Goal: Information Seeking & Learning: Learn about a topic

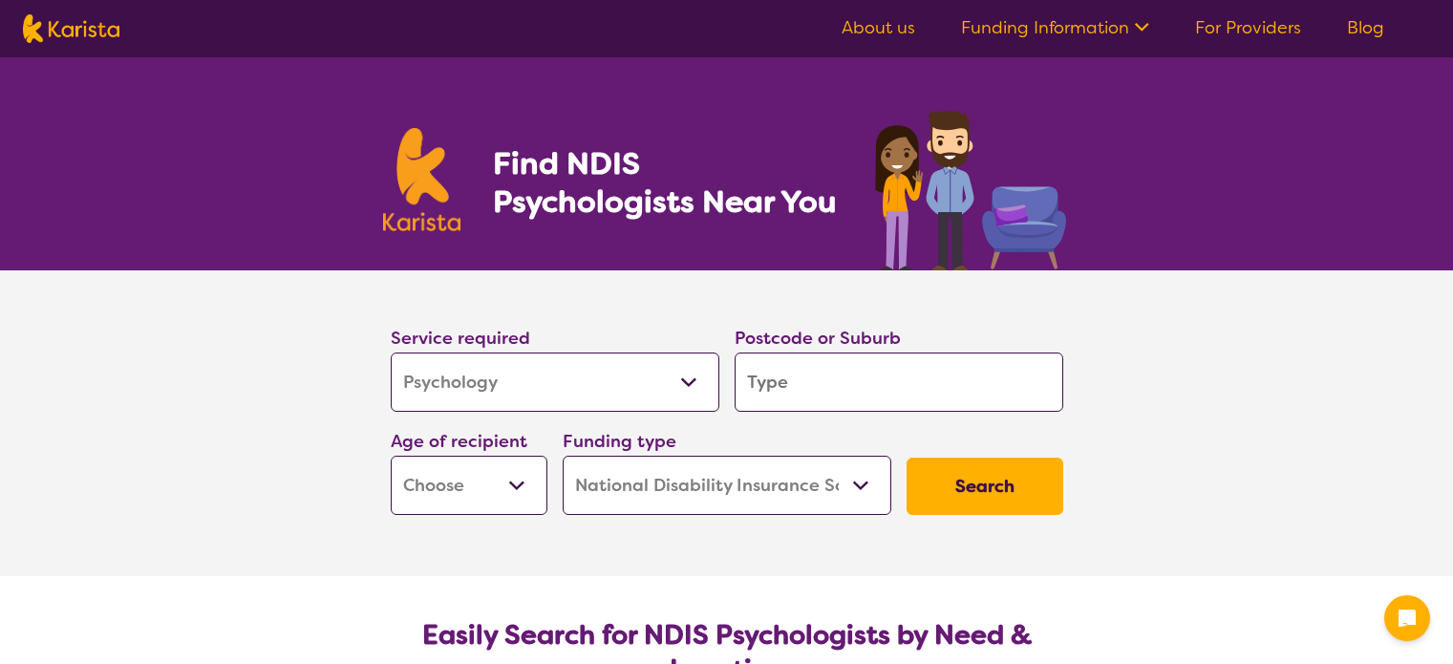
select select "Psychology"
select select "NDIS"
select select "Psychology"
select select "NDIS"
click at [888, 382] on input "search" at bounding box center [898, 381] width 329 height 59
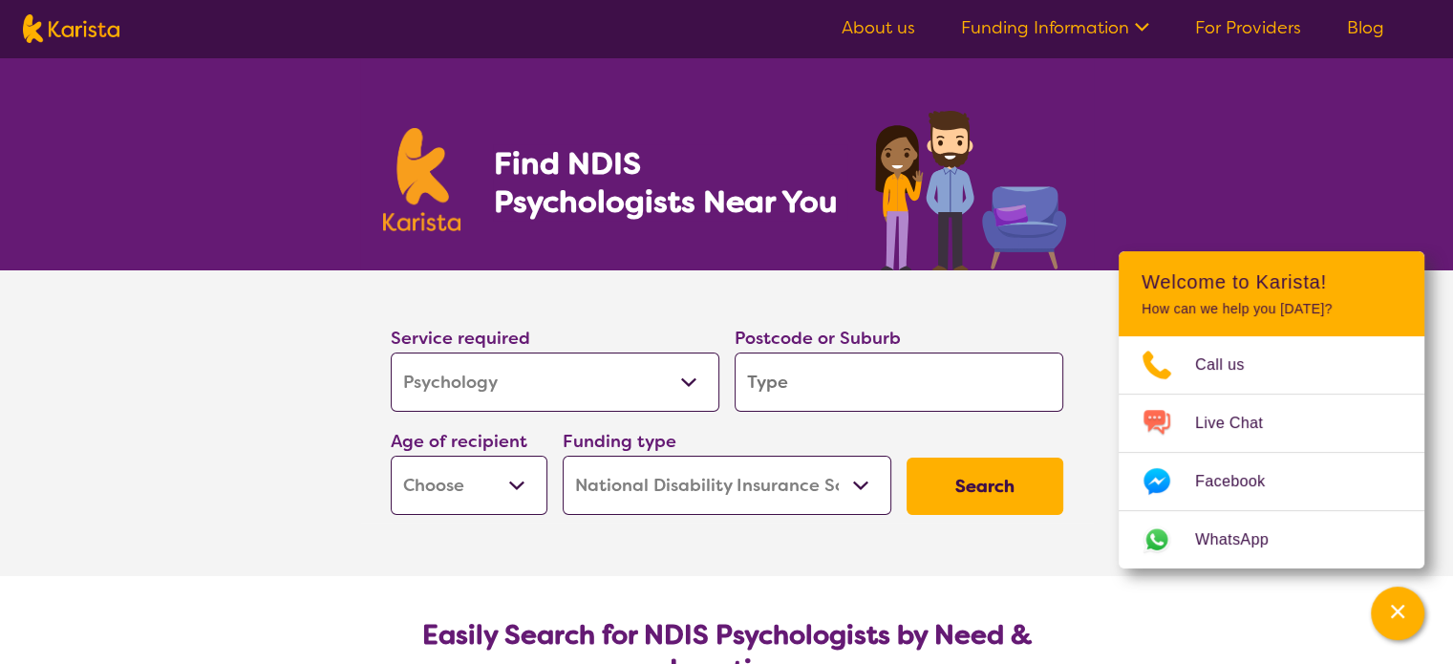
type input "2"
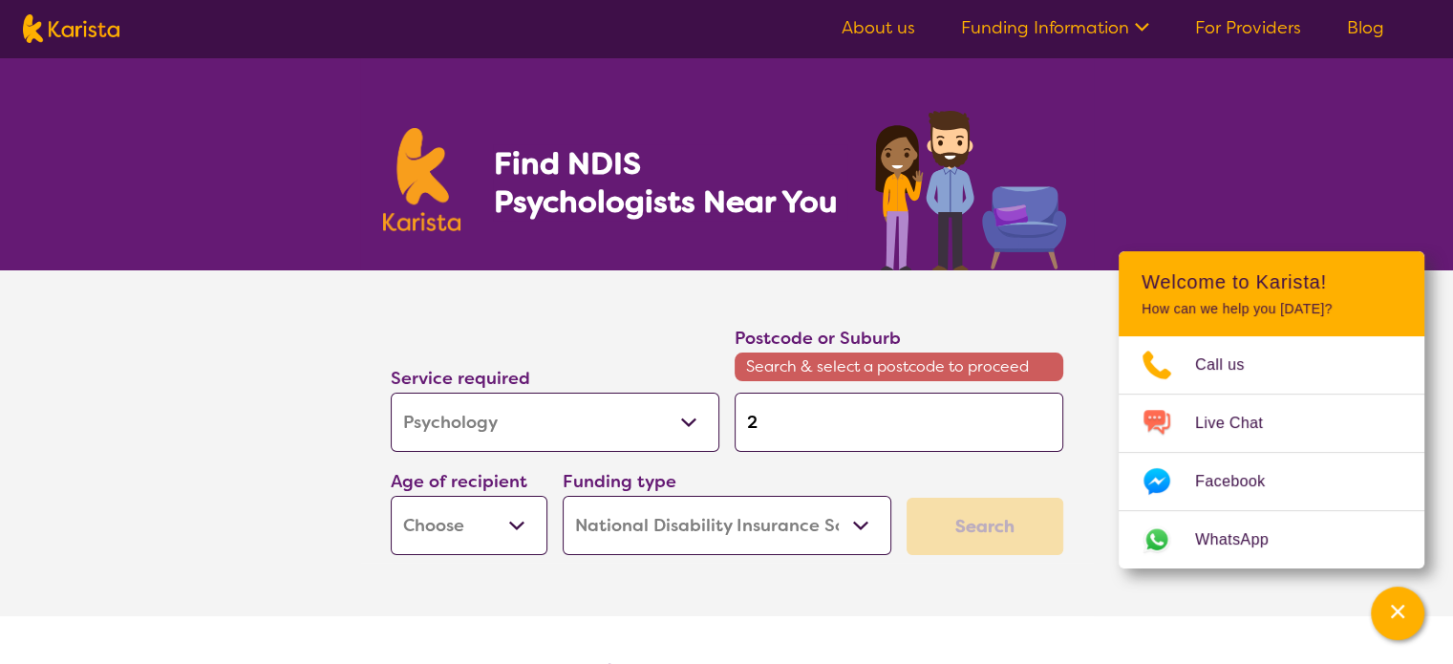
type input "26"
type input "264"
type input "2640"
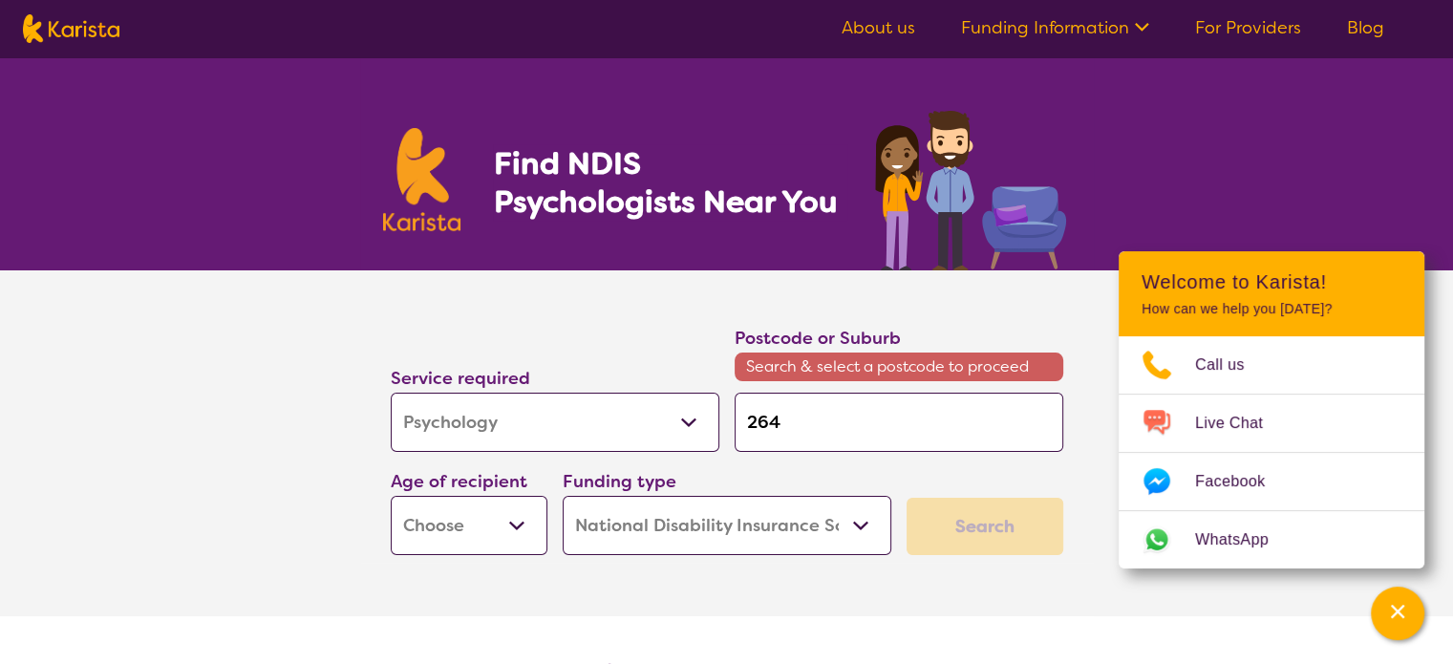
type input "2640"
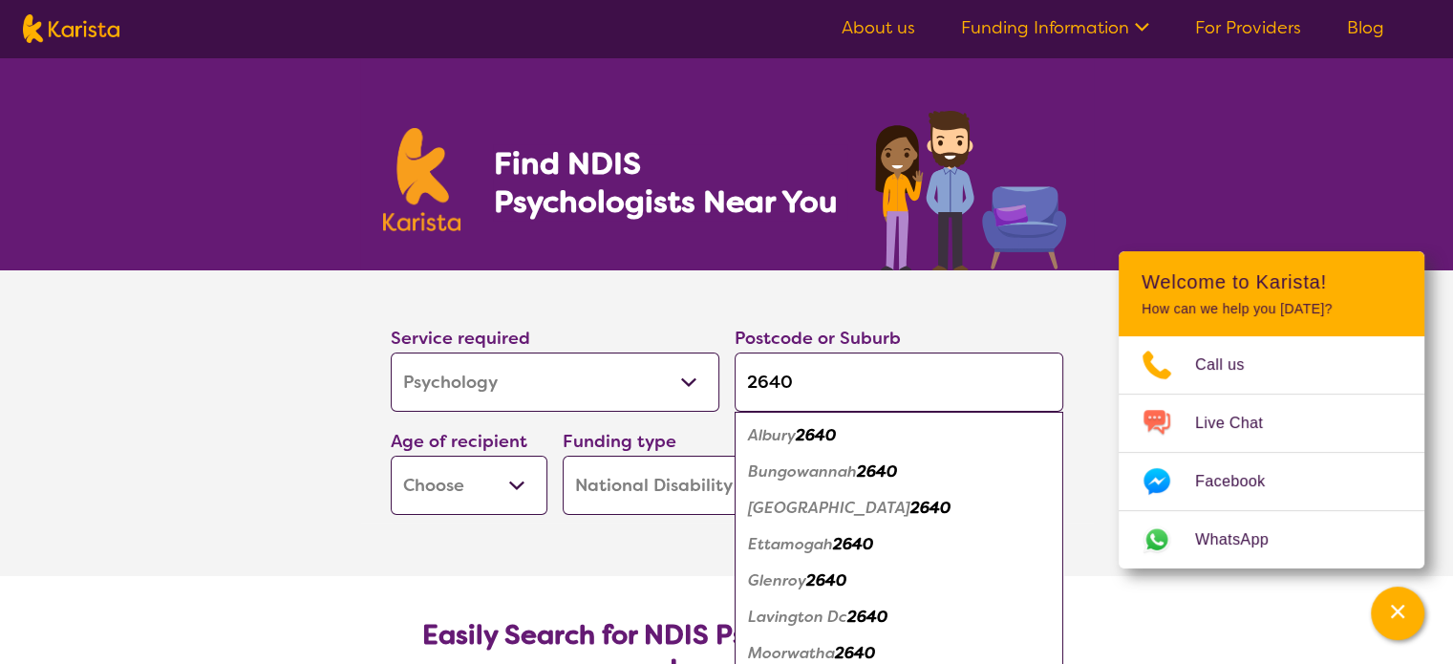
type input "2640"
click at [768, 429] on em "Albury" at bounding box center [772, 435] width 48 height 20
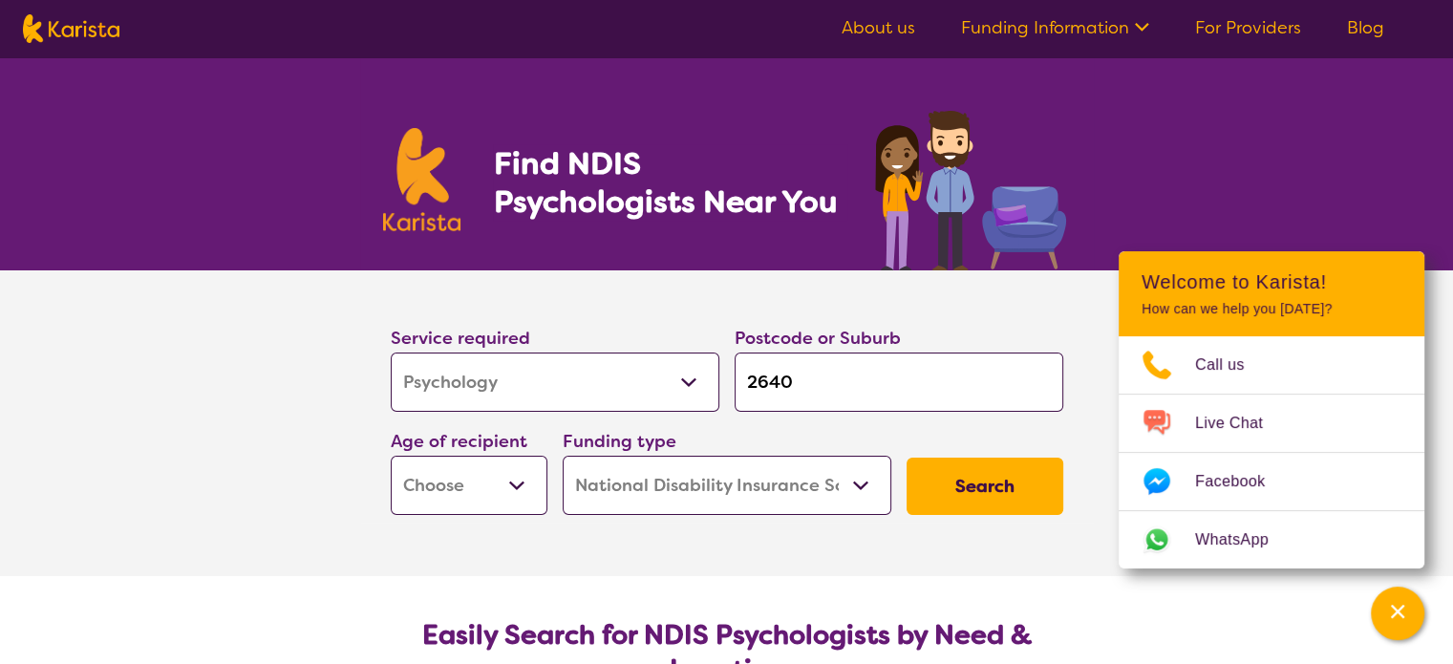
click at [489, 468] on select "Early Childhood - 0 to 9 Child - 10 to 11 Adolescent - 12 to 17 Adult - 18 to 6…" at bounding box center [469, 485] width 157 height 59
select select "CH"
click at [391, 456] on select "Early Childhood - 0 to 9 Child - 10 to 11 Adolescent - 12 to 17 Adult - 18 to 6…" at bounding box center [469, 485] width 157 height 59
select select "CH"
click at [959, 483] on button "Search" at bounding box center [984, 485] width 157 height 57
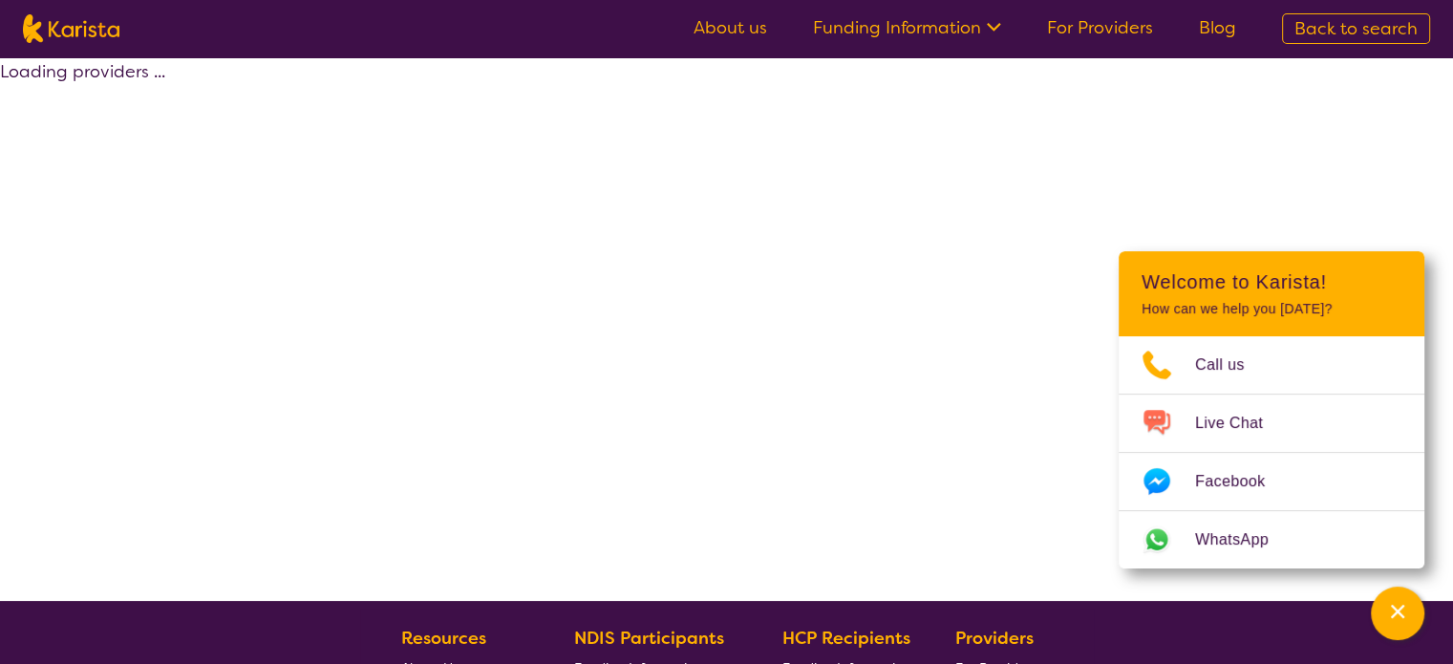
select select "by_score"
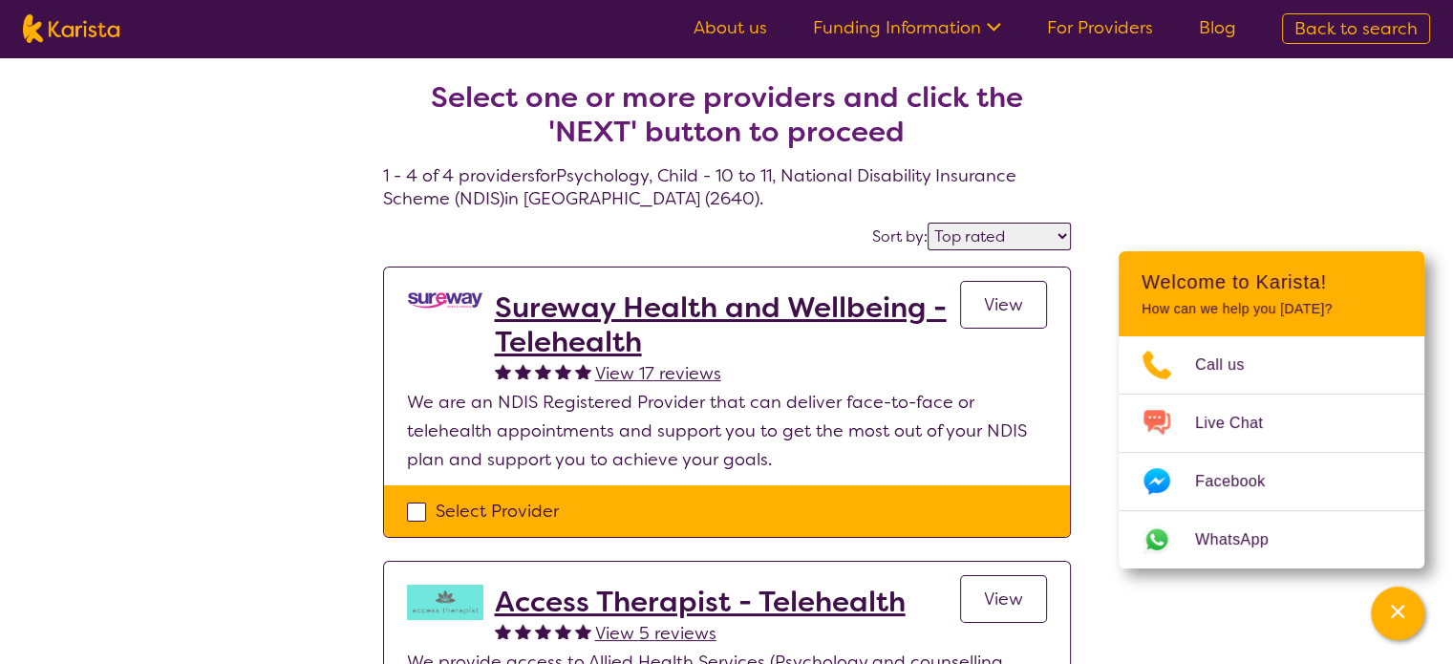
select select "Psychology"
select select "CH"
select select "NDIS"
select select "Psychology"
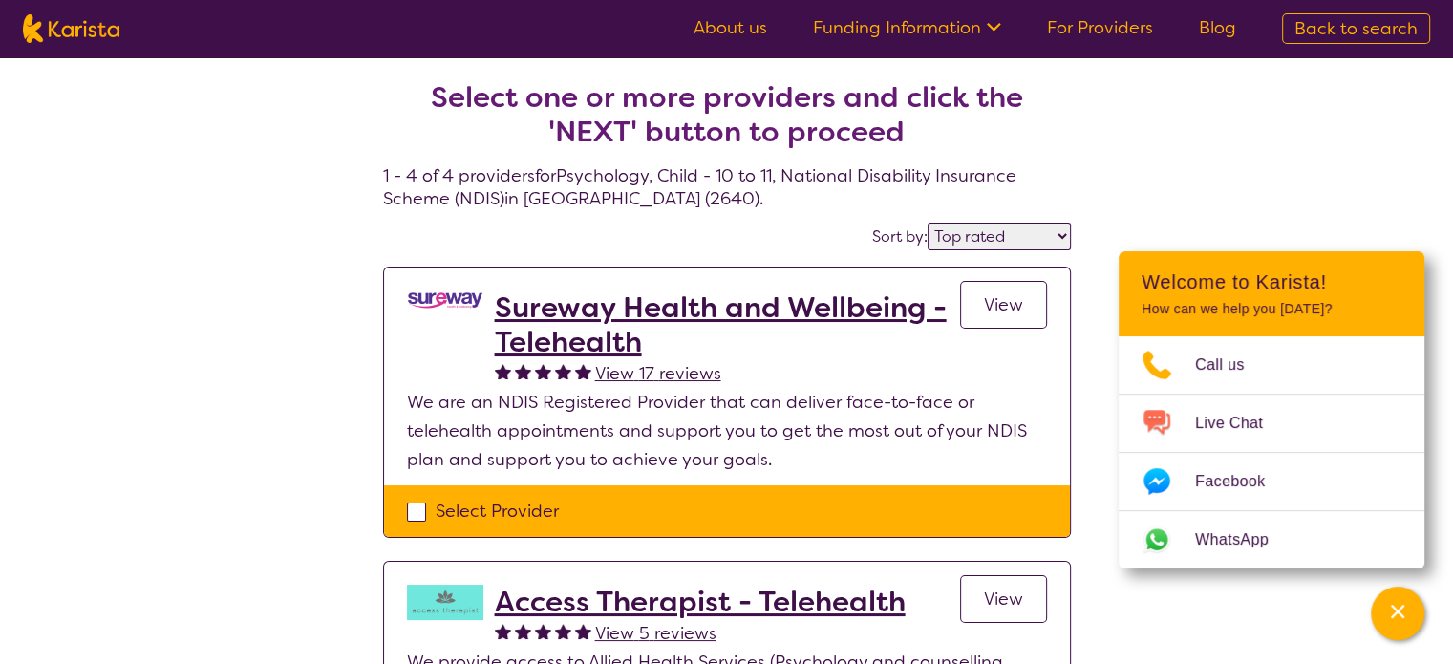
select select "CH"
select select "NDIS"
